Goal: Task Accomplishment & Management: Complete application form

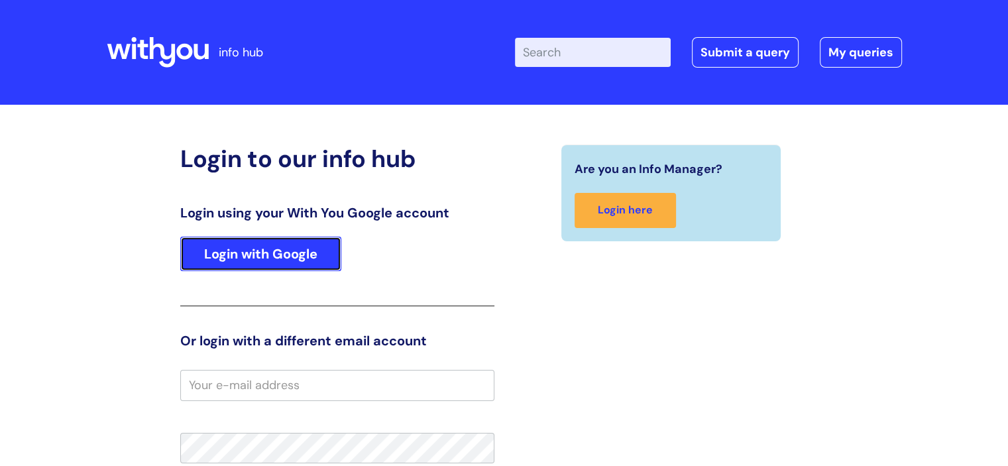
click at [288, 248] on link "Login with Google" at bounding box center [260, 254] width 161 height 34
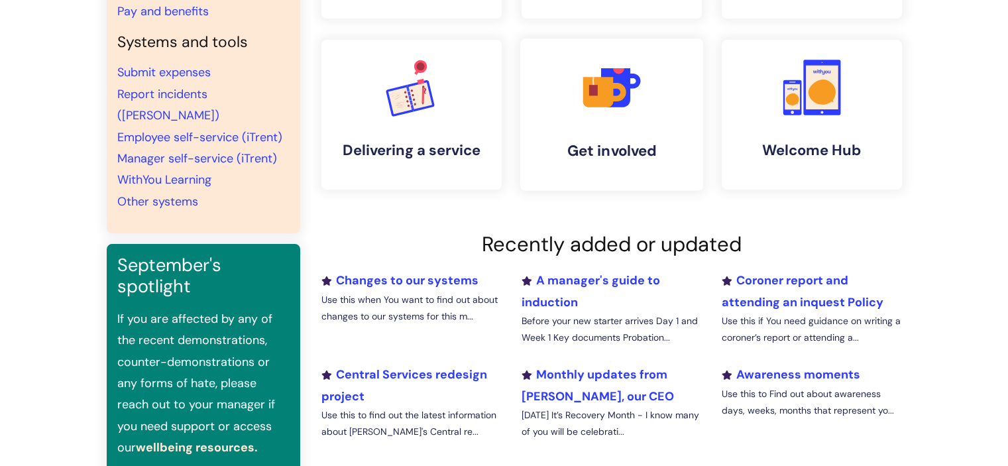
scroll to position [174, 0]
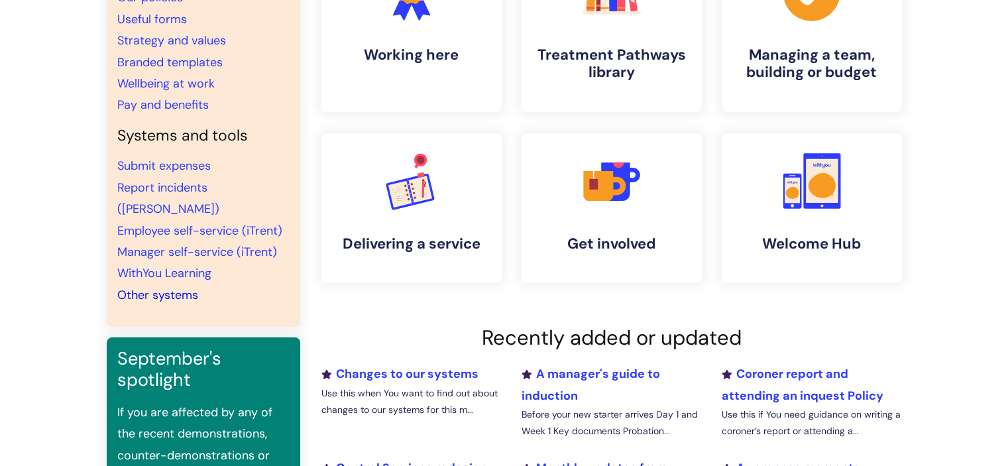
click at [160, 287] on link "Other systems" at bounding box center [157, 295] width 81 height 16
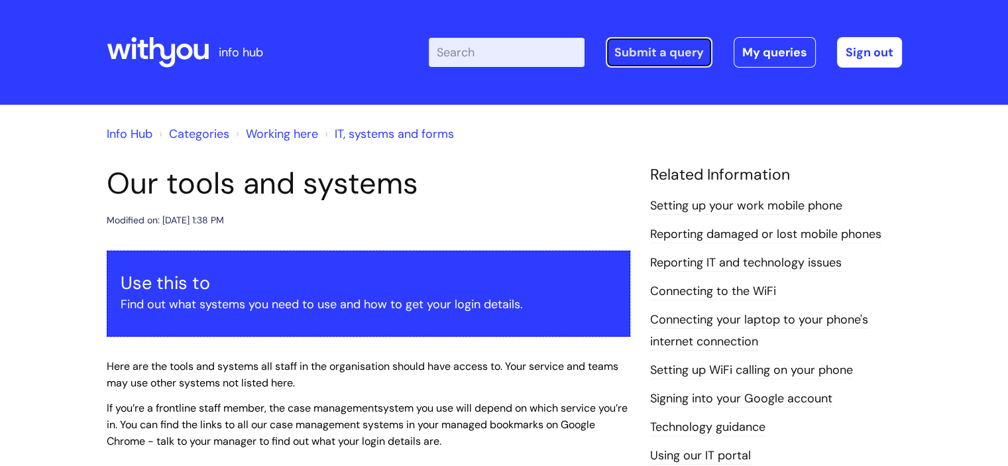
click at [661, 51] on link "Submit a query" at bounding box center [659, 52] width 107 height 30
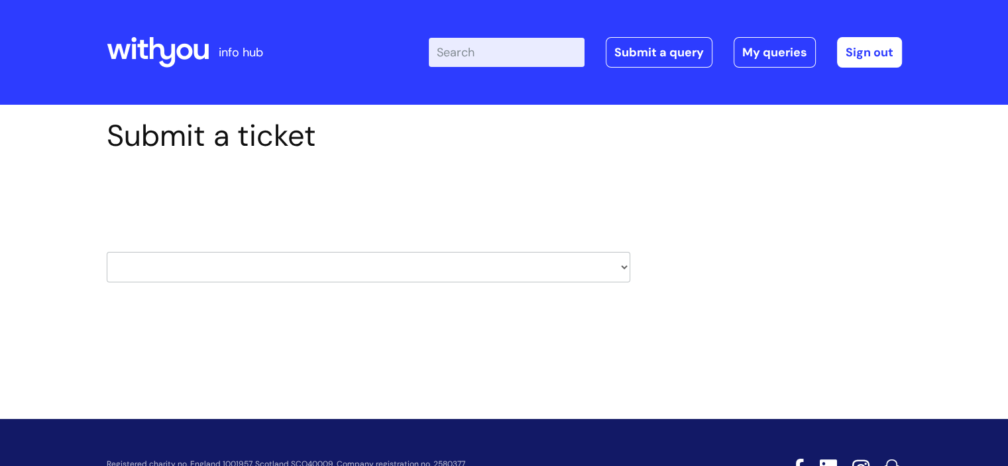
click at [257, 272] on select "HR / People IT and Support Clinical Drug Alerts Finance Accounts Data Support T…" at bounding box center [368, 267] width 523 height 30
select select "finance_accounts"
click at [107, 252] on select "HR / People IT and Support Clinical Drug Alerts Finance Accounts Data Support T…" at bounding box center [368, 267] width 523 height 30
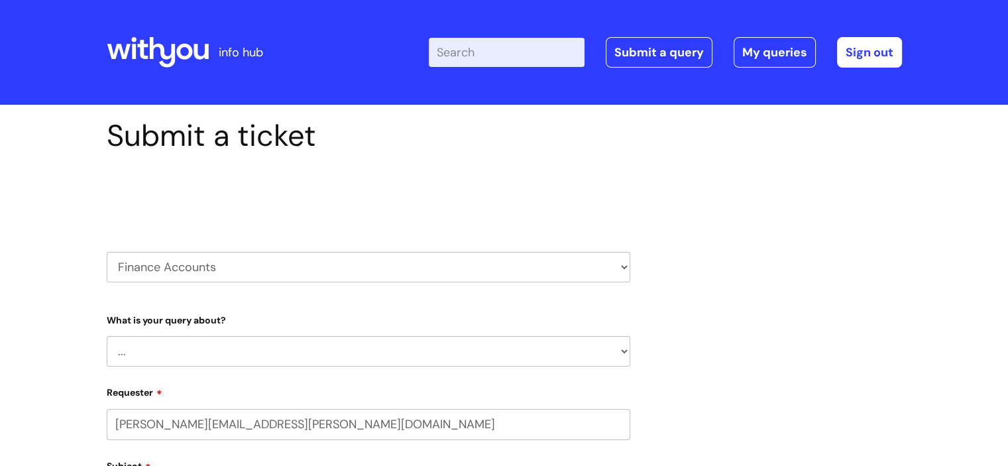
select select "80004157224"
click at [227, 349] on select "... Finance Systems Finance Requests (inc. Expenses) Invoices Research" at bounding box center [368, 351] width 523 height 30
select select "Finance Requests (inc. Expenses)"
click at [107, 336] on select "... Finance Systems Finance Requests (inc. Expenses) Invoices Research" at bounding box center [368, 351] width 523 height 30
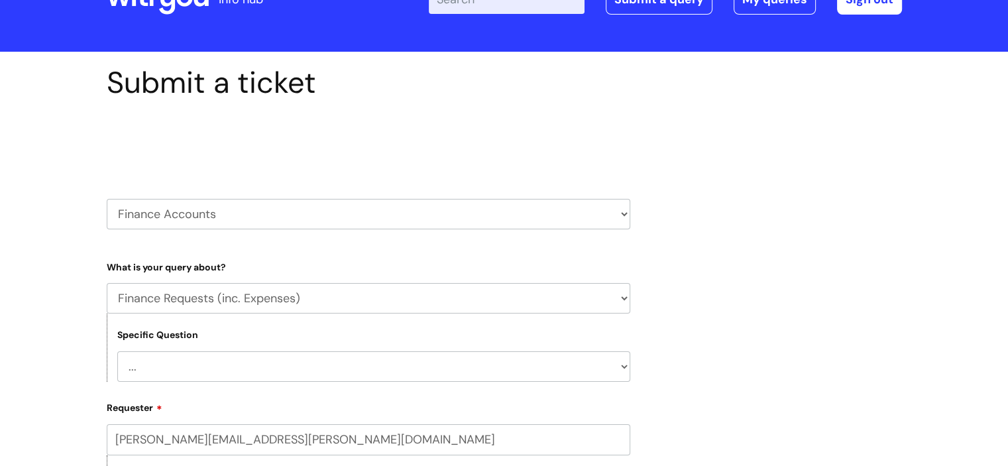
scroll to position [133, 0]
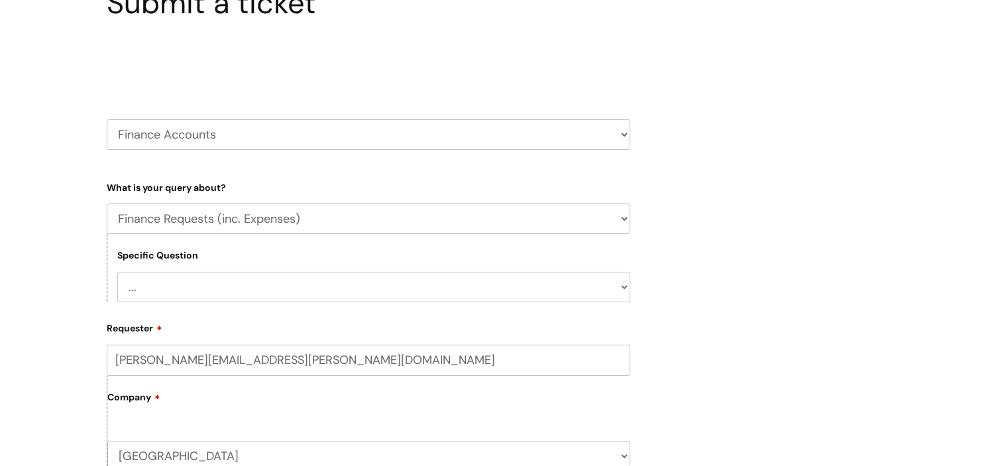
click at [232, 290] on select "... Budgets Expenses Getting Edits/Revisions New Supplier Purchase cards/ Petty…" at bounding box center [373, 287] width 513 height 30
click at [117, 272] on select "... Budgets Expenses Getting Edits/Revisions New Supplier Purchase cards/ Petty…" at bounding box center [373, 287] width 513 height 30
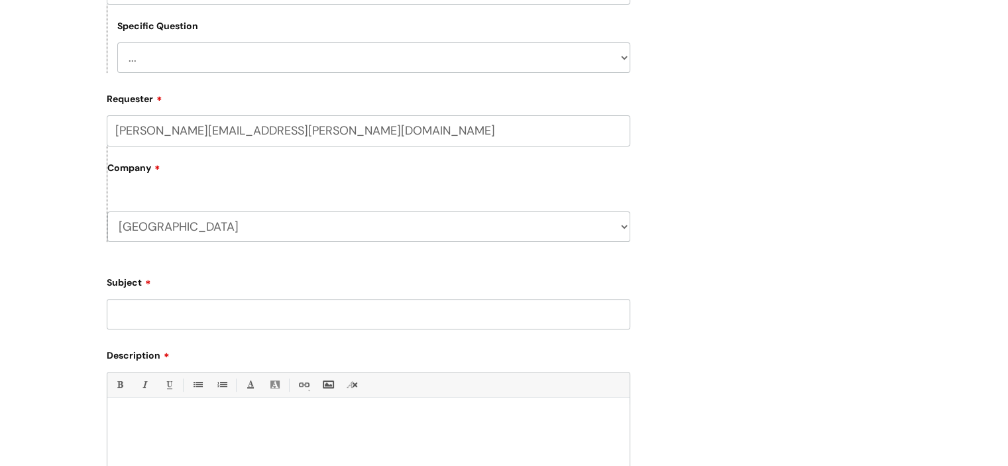
scroll to position [398, 0]
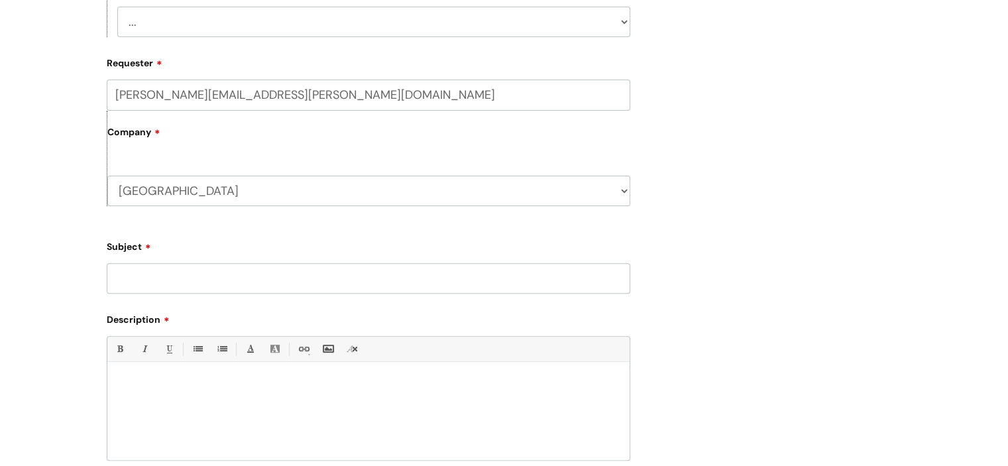
click at [199, 285] on input "Subject" at bounding box center [368, 278] width 523 height 30
type input "Booking train tickets"
click at [185, 400] on div at bounding box center [368, 413] width 522 height 91
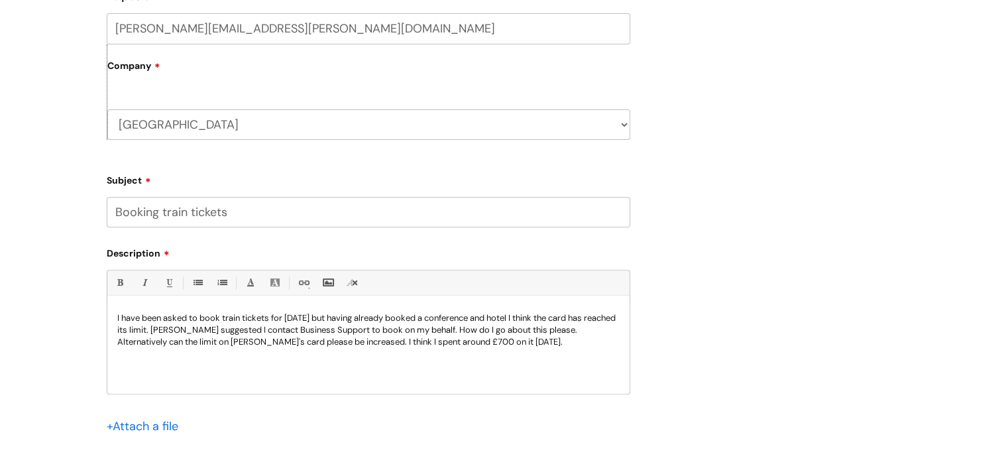
scroll to position [530, 0]
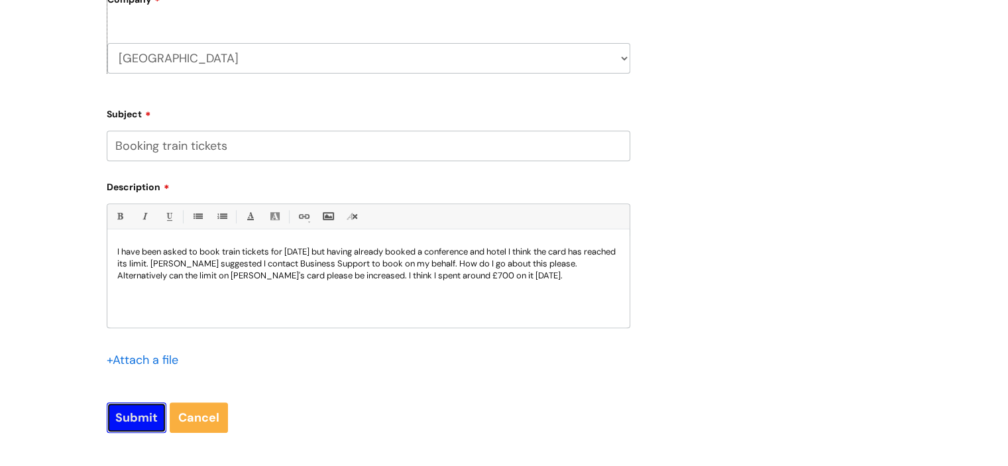
click at [133, 416] on input "Submit" at bounding box center [137, 417] width 60 height 30
type input "Please Wait..."
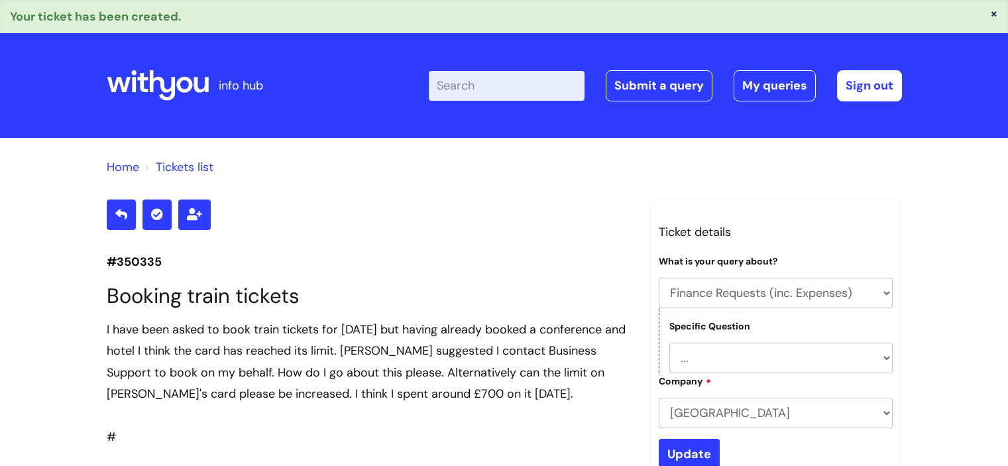
select select "Finance Requests (inc. Expenses)"
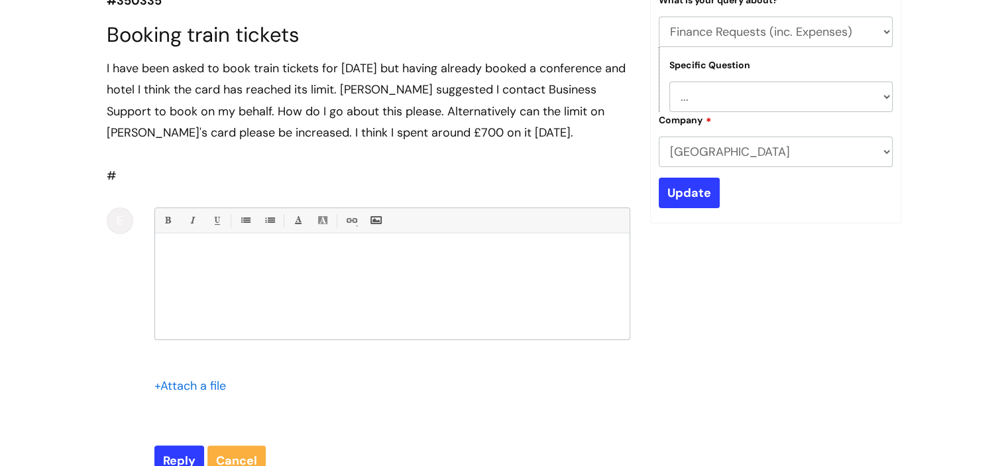
scroll to position [284, 0]
